Goal: Register for event/course

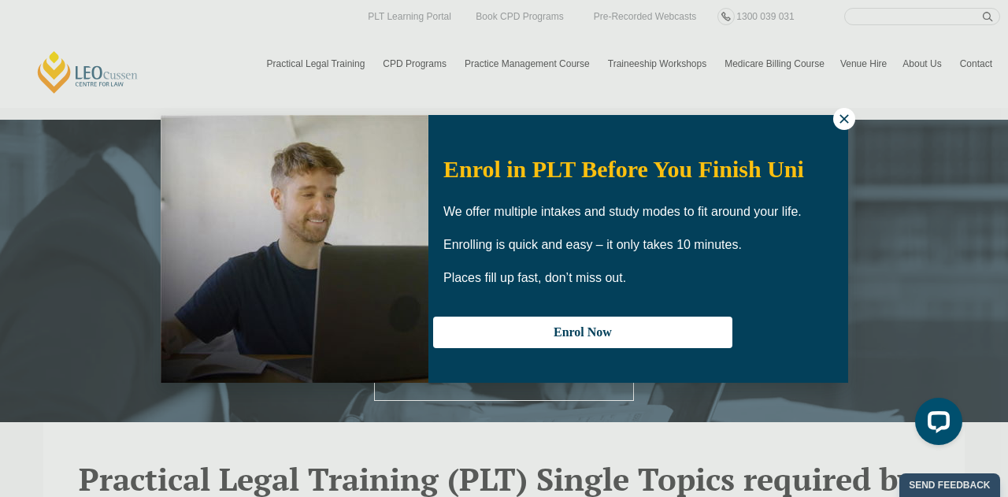
click at [848, 119] on icon at bounding box center [844, 119] width 14 height 14
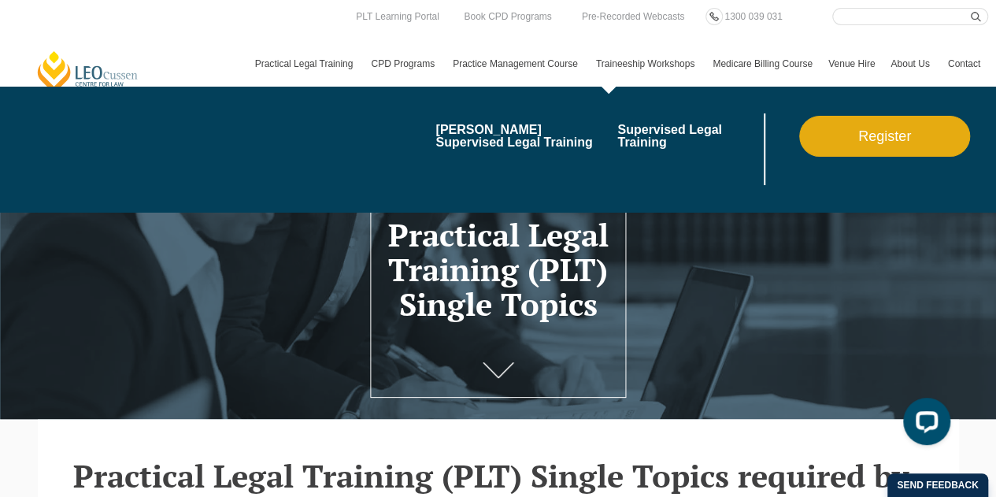
click at [839, 128] on link "Register" at bounding box center [884, 136] width 171 height 41
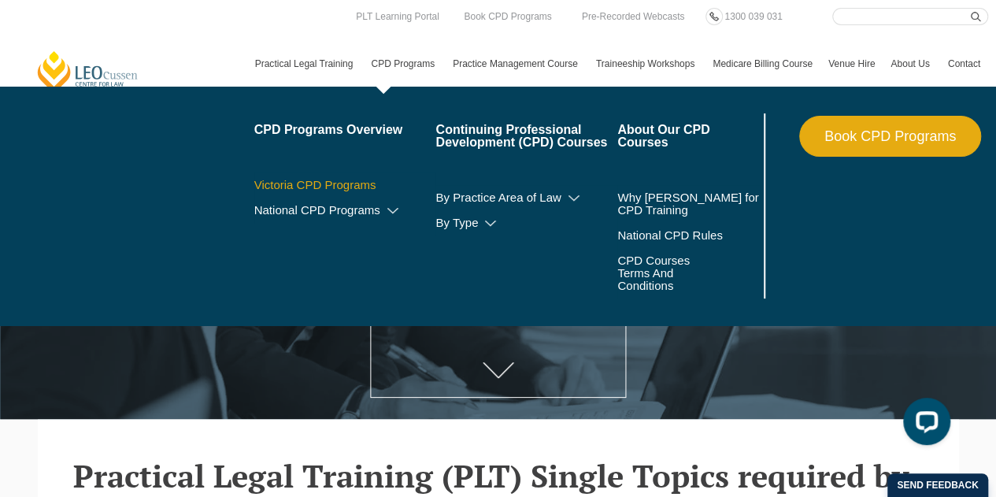
click at [365, 187] on link "Victoria CPD Programs" at bounding box center [345, 185] width 182 height 13
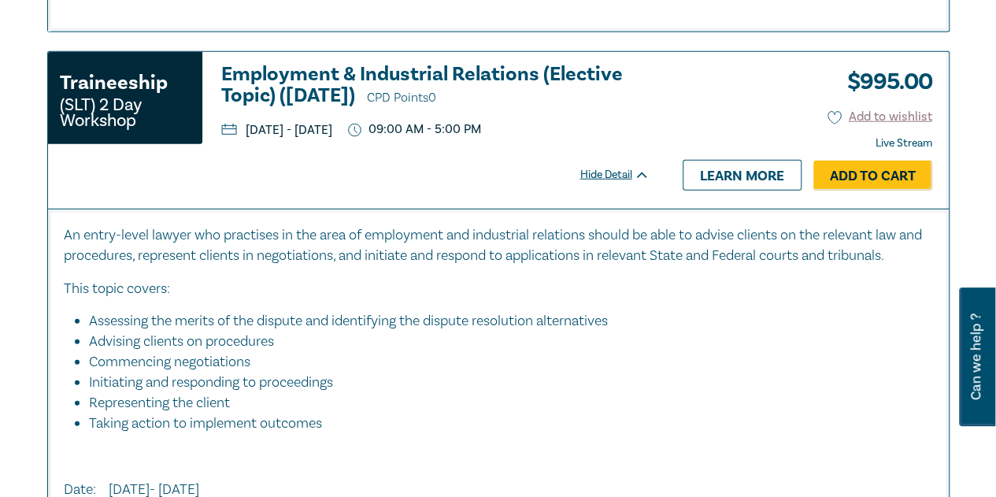
scroll to position [1890, 0]
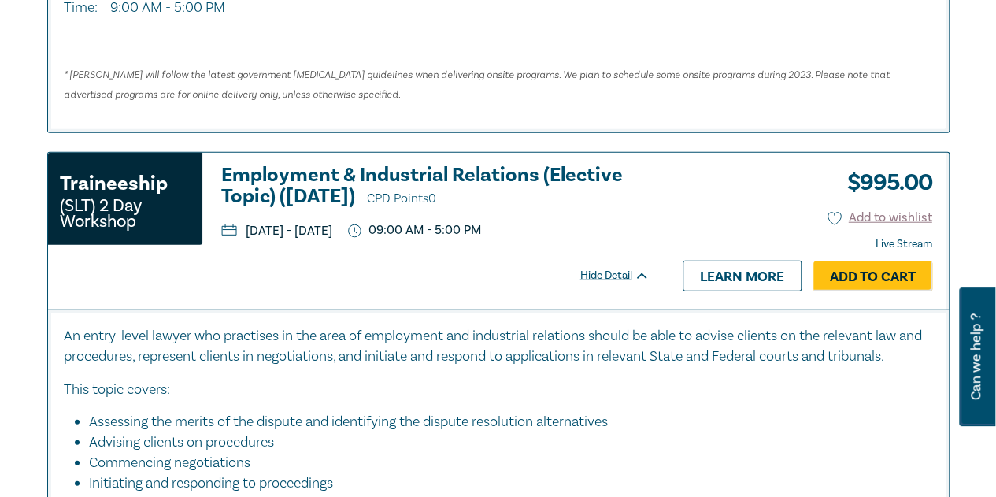
drag, startPoint x: 540, startPoint y: 227, endPoint x: 249, endPoint y: 228, distance: 291.3
click at [249, 228] on ul "Monday, 6 October 2025 - Tuesday, 7 October 2025 09:00 AM - 5:00 PM" at bounding box center [435, 230] width 428 height 15
copy p "Monday, 6 October 2025 - Tuesday, 7 October 2025"
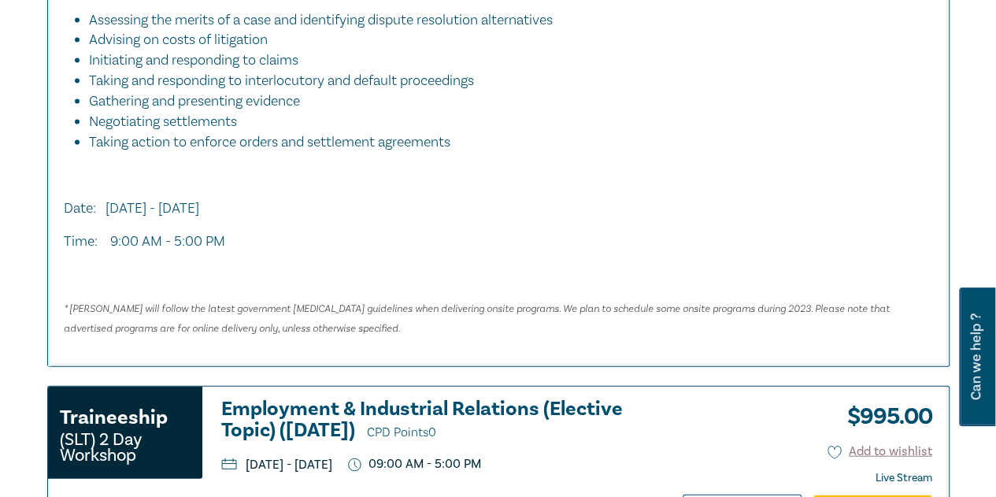
scroll to position [1654, 0]
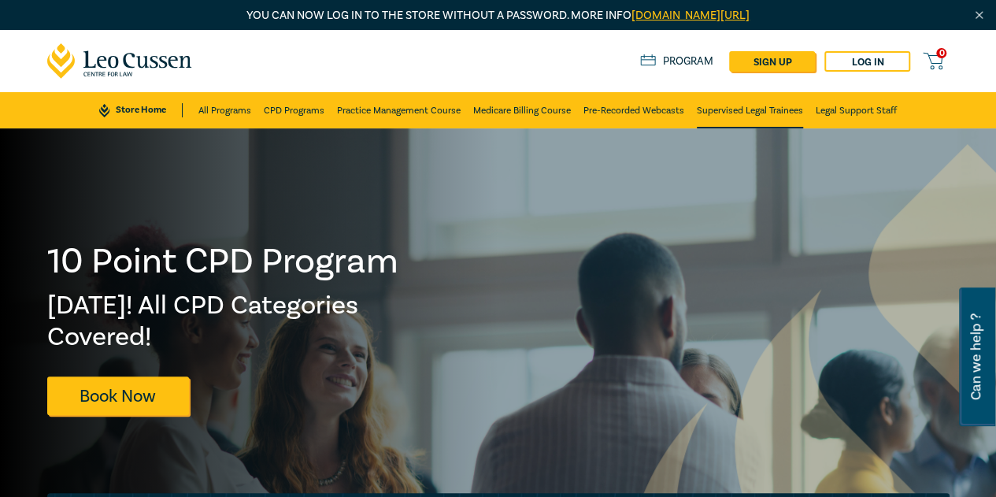
click at [769, 108] on link "Supervised Legal Trainees" at bounding box center [750, 110] width 106 height 36
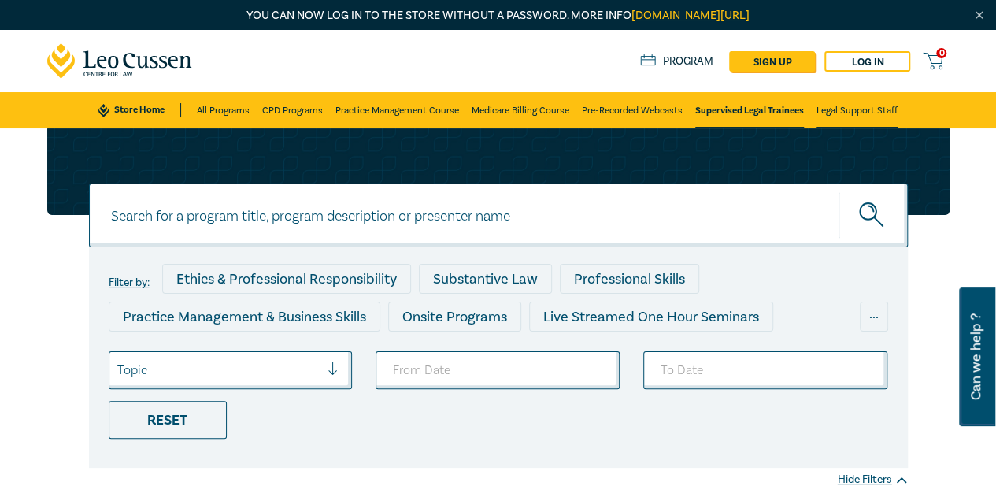
click at [842, 116] on link "Legal Support Staff" at bounding box center [857, 110] width 81 height 36
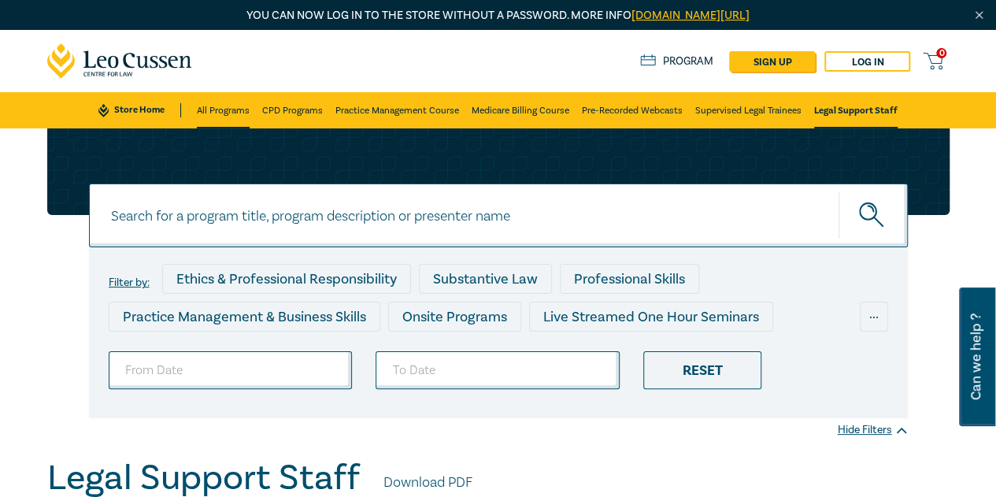
click at [219, 106] on link "All Programs" at bounding box center [223, 110] width 53 height 36
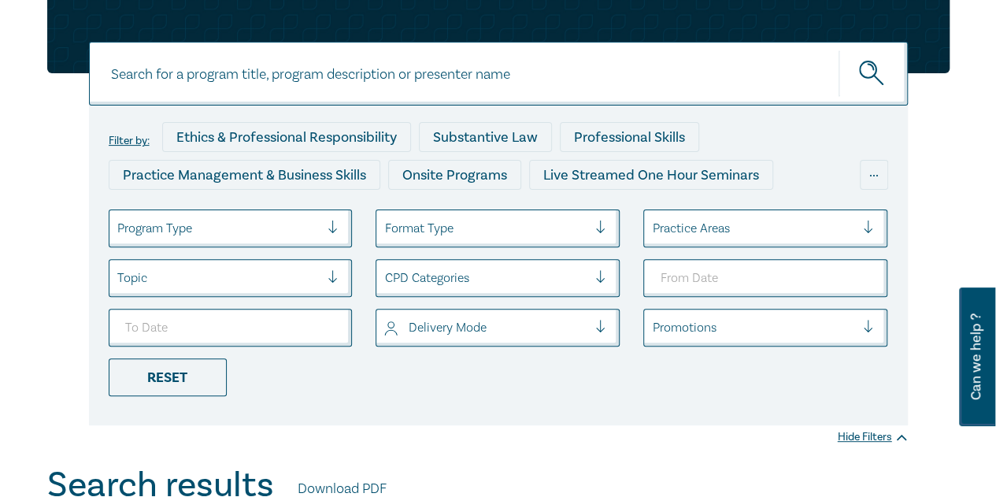
scroll to position [236, 0]
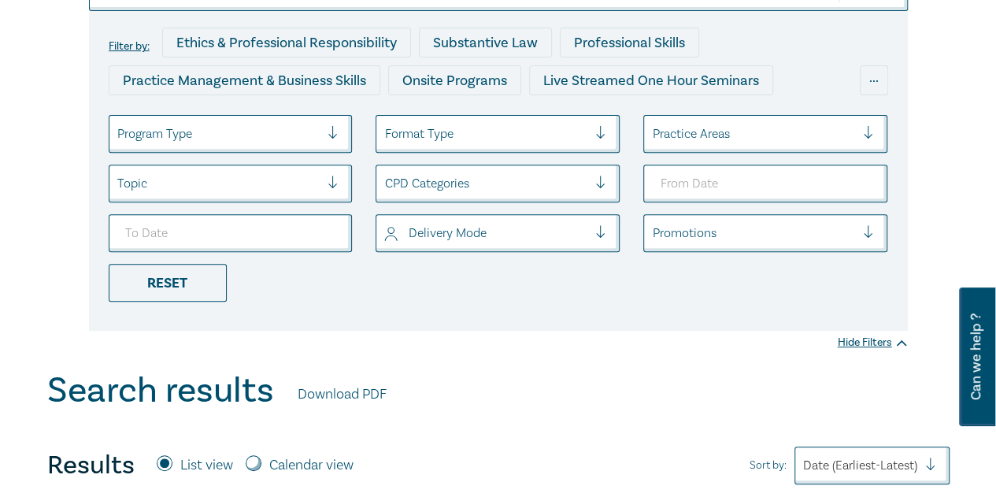
click at [526, 144] on div "Format Type" at bounding box center [485, 133] width 219 height 27
click at [533, 133] on div at bounding box center [485, 134] width 203 height 20
click at [246, 120] on div "Program Type" at bounding box center [218, 133] width 219 height 27
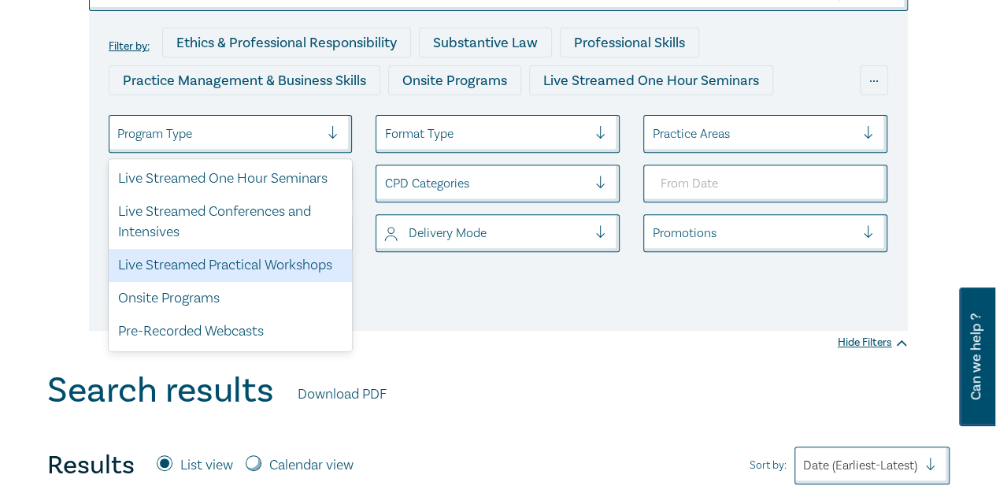
click at [550, 281] on ul "option Live Streamed Practical Workshops focused, 3 of 5. 5 results available. …" at bounding box center [498, 208] width 803 height 187
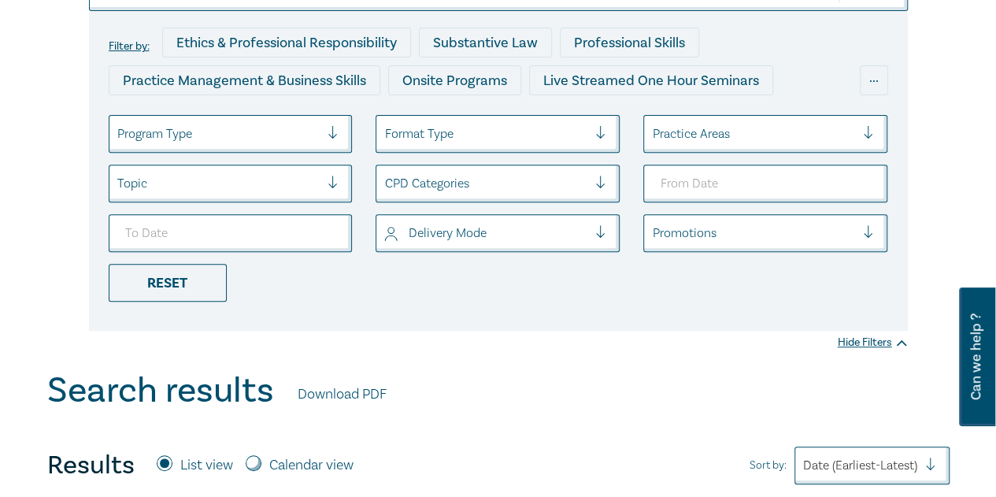
click at [501, 187] on div at bounding box center [485, 183] width 203 height 20
click at [501, 186] on div at bounding box center [485, 183] width 203 height 20
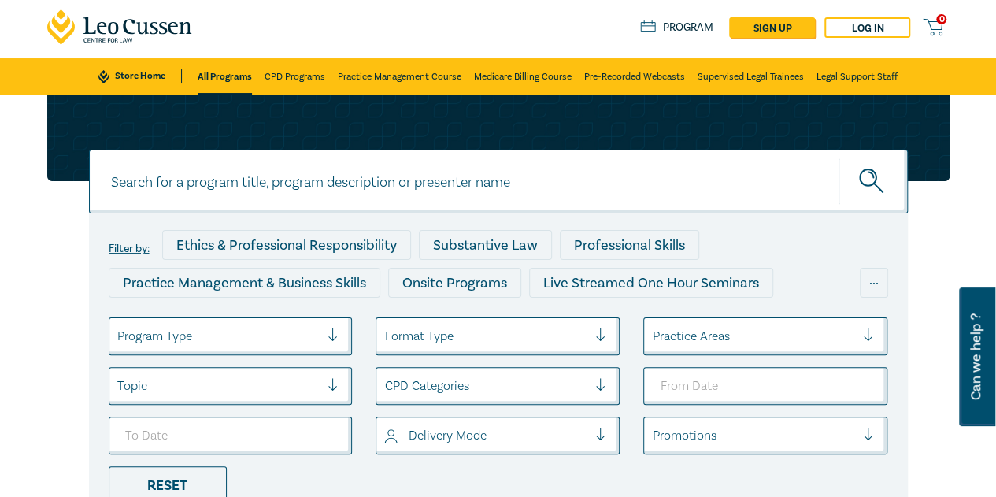
scroll to position [0, 0]
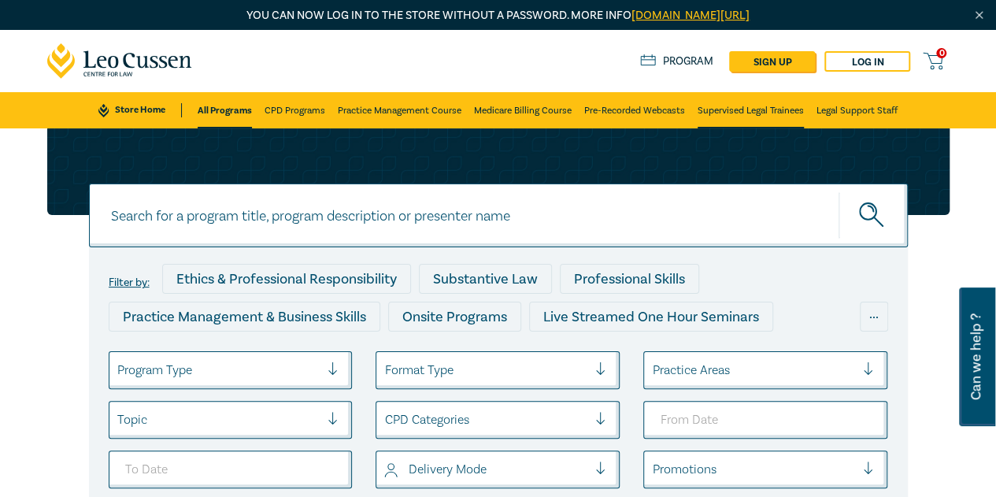
click at [761, 117] on link "Supervised Legal Trainees" at bounding box center [751, 110] width 106 height 36
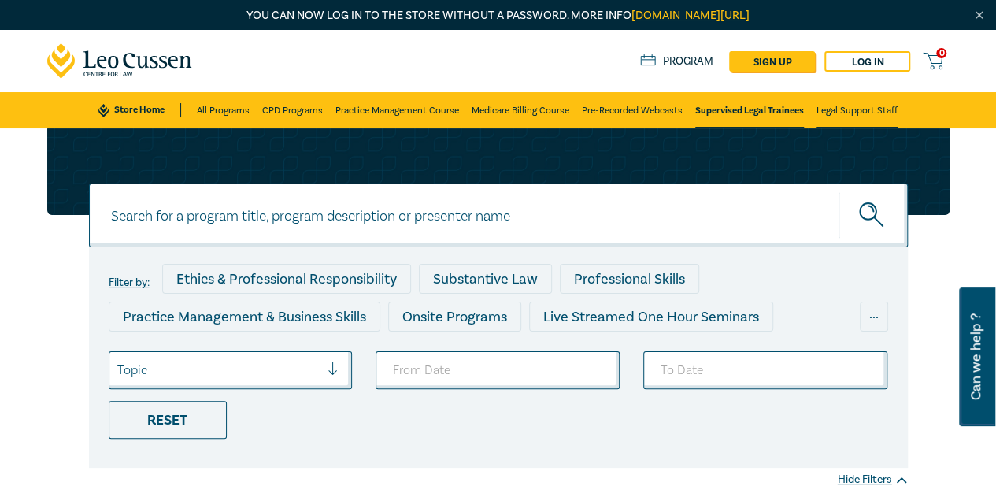
click at [861, 116] on link "Legal Support Staff" at bounding box center [857, 110] width 81 height 36
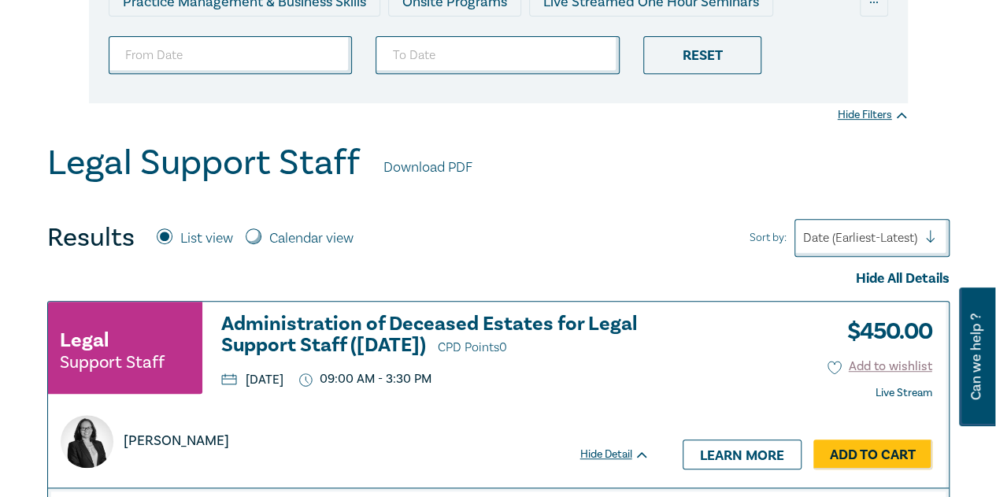
scroll to position [472, 0]
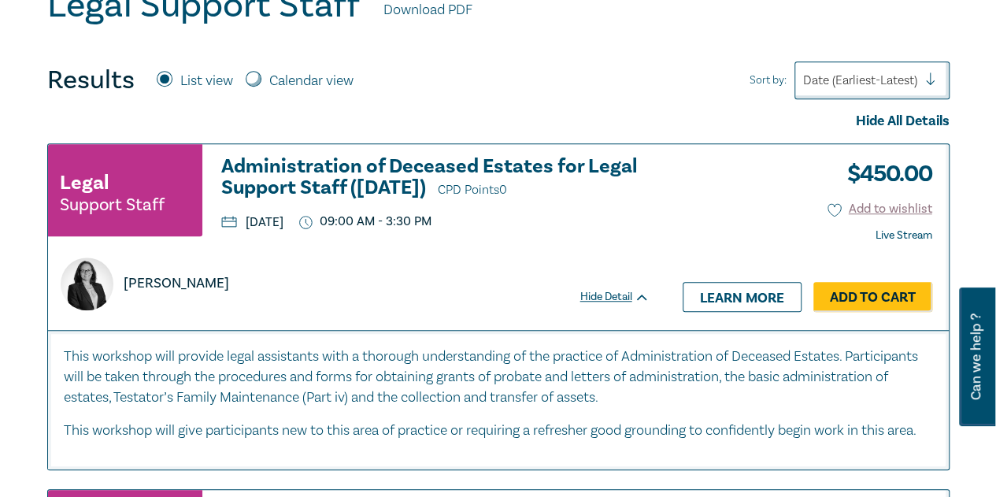
click at [385, 190] on h3 "Administration of Deceased Estates for Legal Support Staff (Sept 2025) CPD Poin…" at bounding box center [435, 178] width 428 height 45
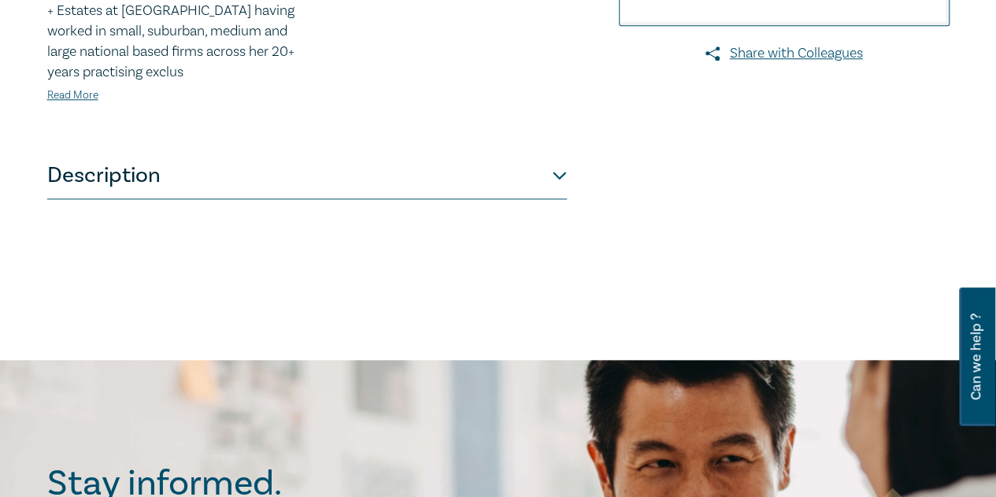
scroll to position [709, 0]
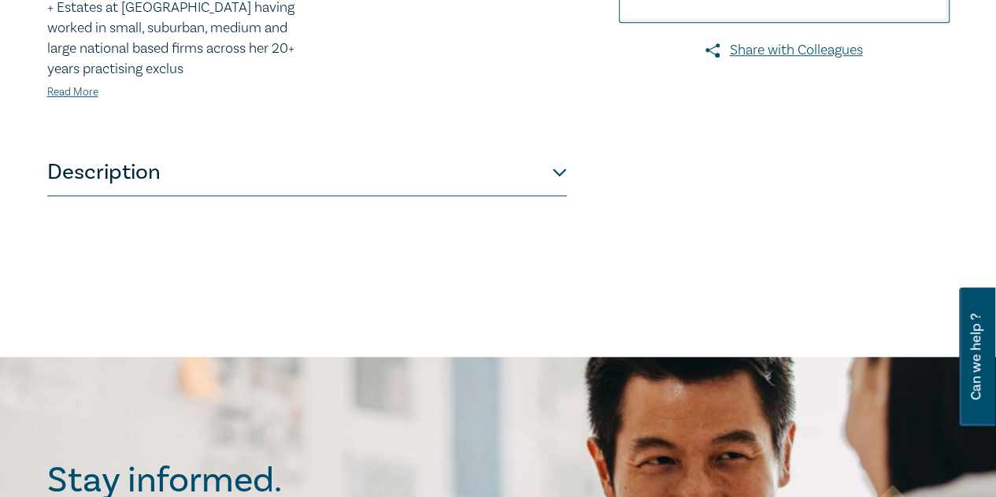
click at [113, 173] on button "Description" at bounding box center [307, 172] width 520 height 47
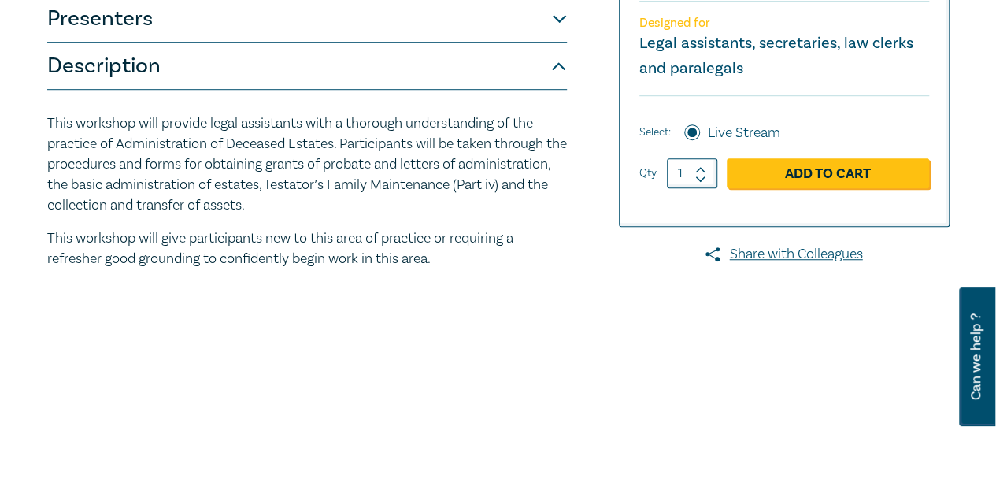
scroll to position [472, 0]
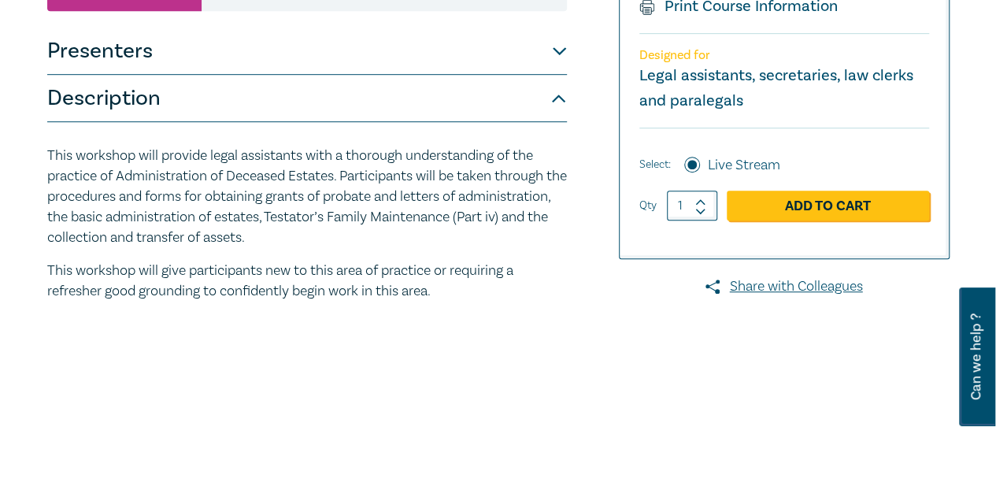
click at [447, 292] on p "This workshop will give participants new to this area of practice or requiring …" at bounding box center [307, 281] width 520 height 41
drag, startPoint x: 443, startPoint y: 291, endPoint x: 406, endPoint y: 290, distance: 36.3
click at [406, 290] on p "This workshop will give participants new to this area of practice or requiring …" at bounding box center [307, 281] width 520 height 41
click at [470, 316] on div "This workshop will provide legal assistants with a thorough understanding of th…" at bounding box center [307, 230] width 520 height 216
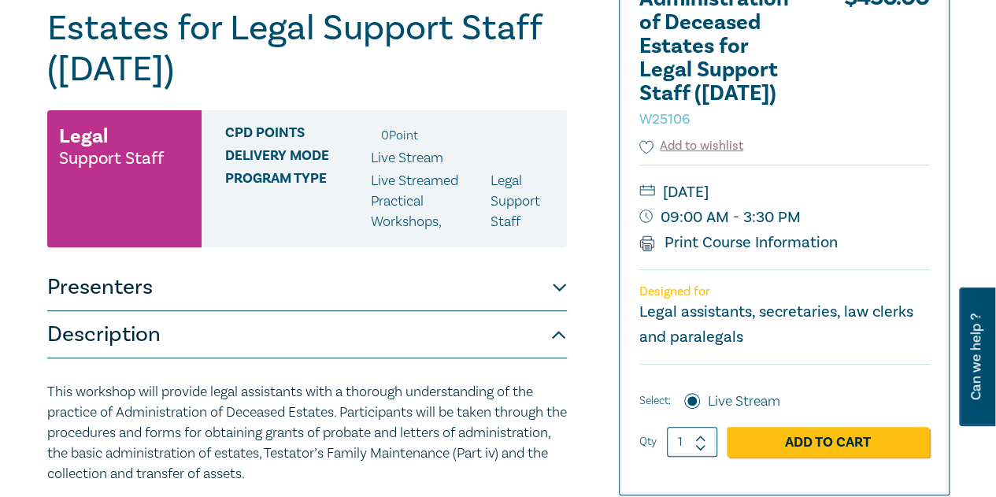
scroll to position [79, 0]
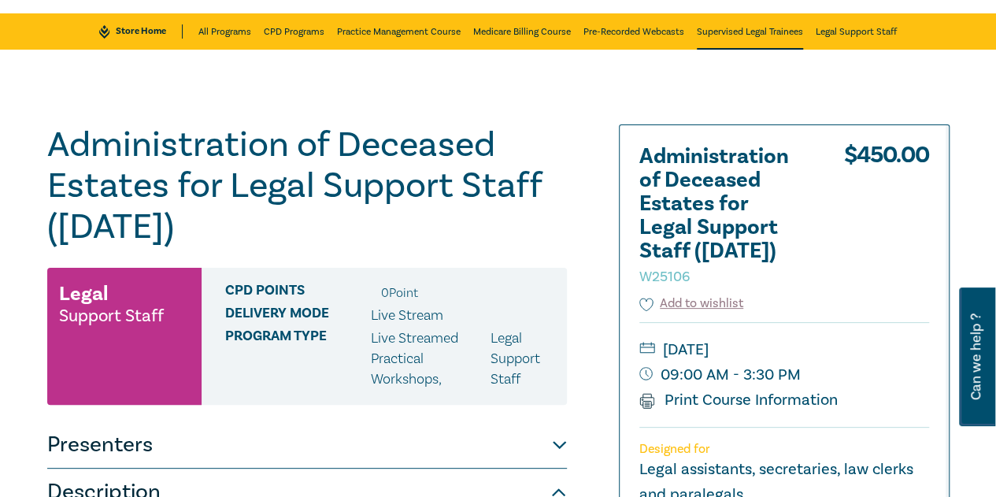
click at [722, 31] on link "Supervised Legal Trainees" at bounding box center [750, 31] width 106 height 36
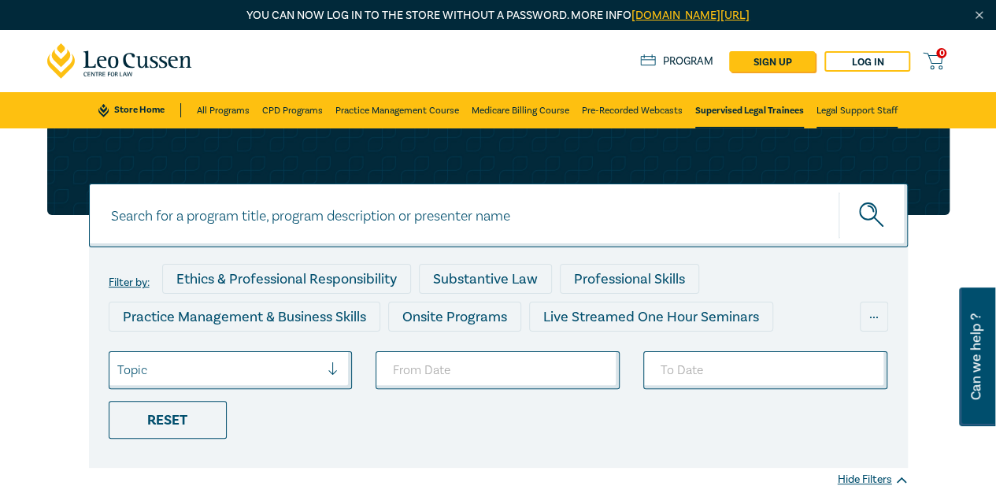
click at [883, 121] on link "Legal Support Staff" at bounding box center [857, 110] width 81 height 36
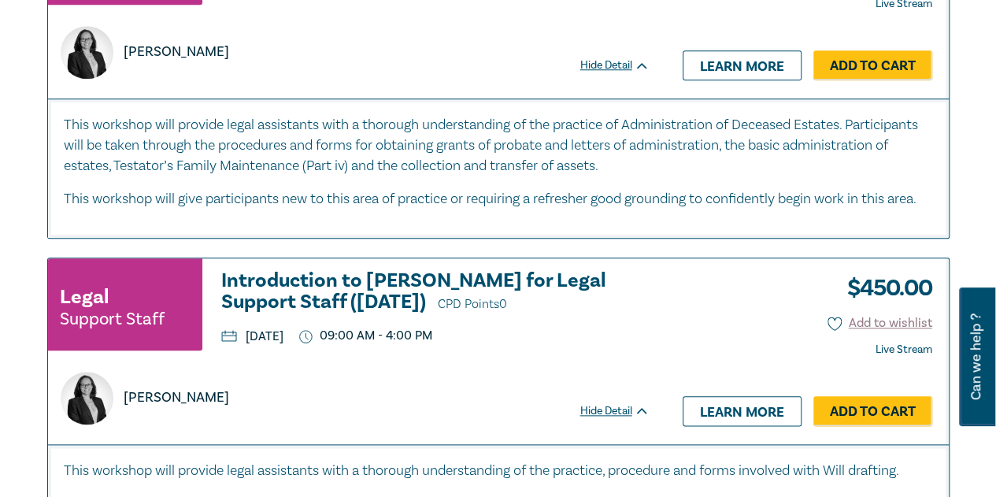
scroll to position [709, 0]
